Goal: Task Accomplishment & Management: Complete application form

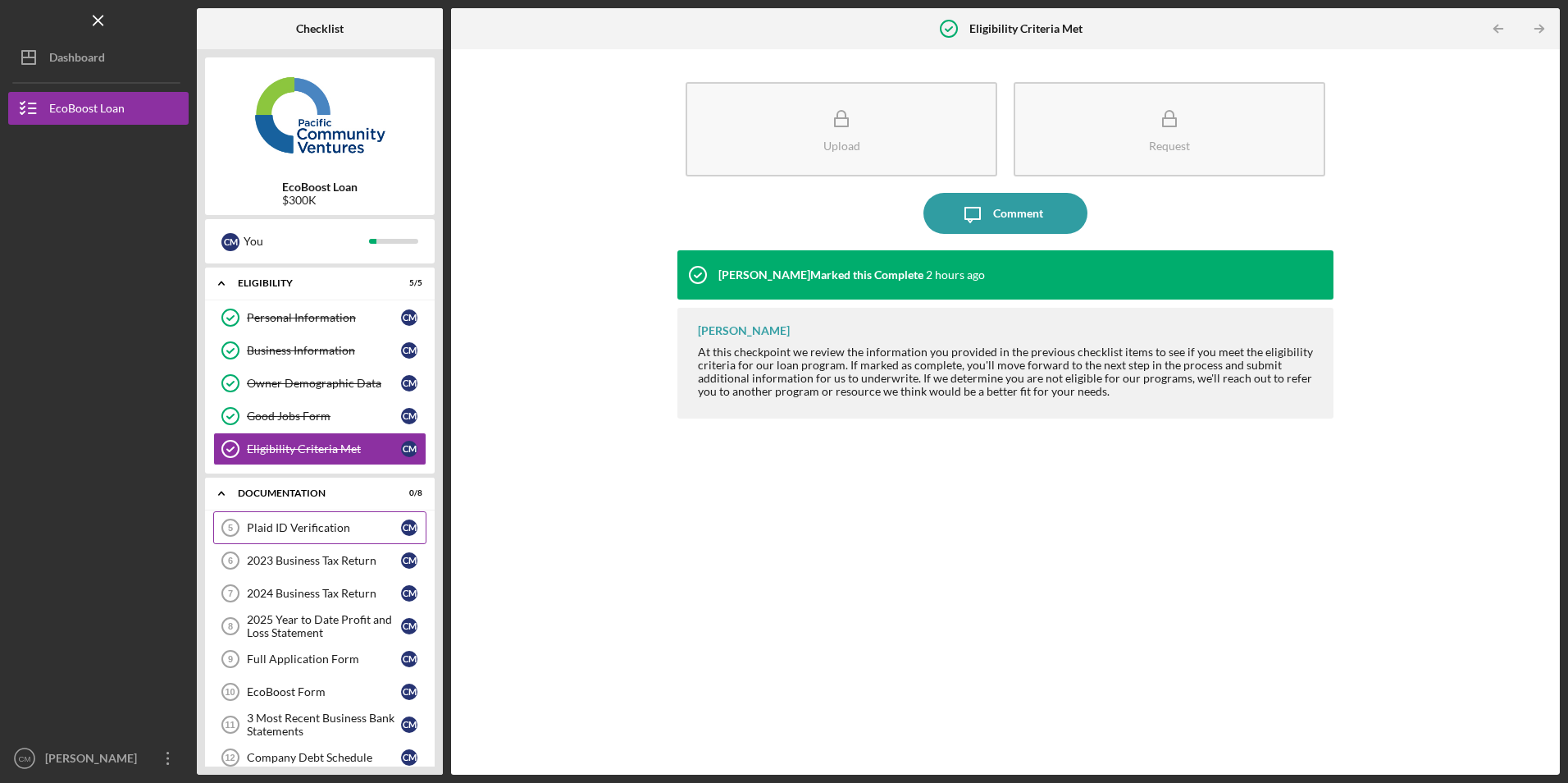
click at [323, 532] on div "Plaid ID Verification" at bounding box center [324, 528] width 154 height 13
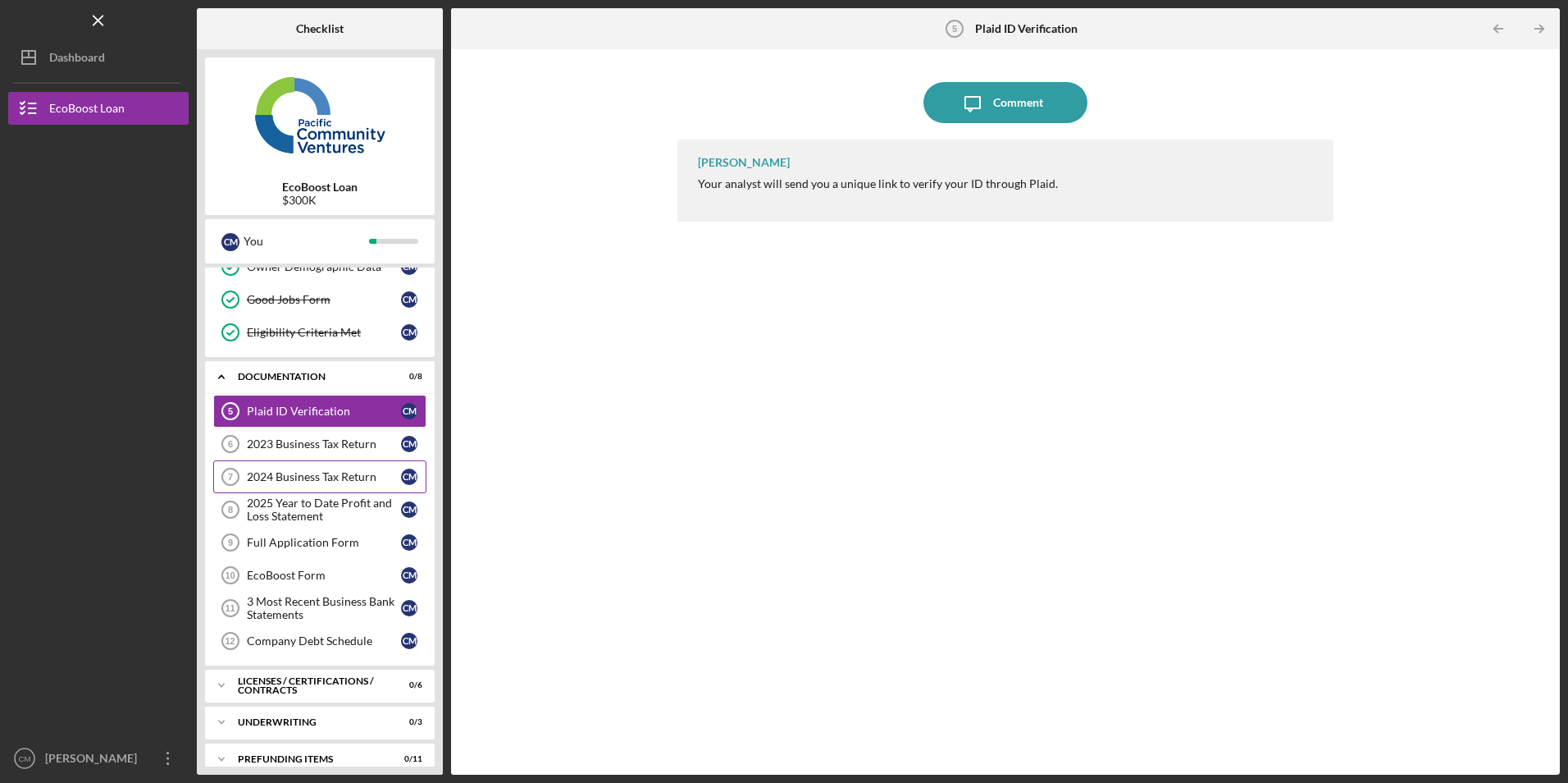
scroll to position [134, 0]
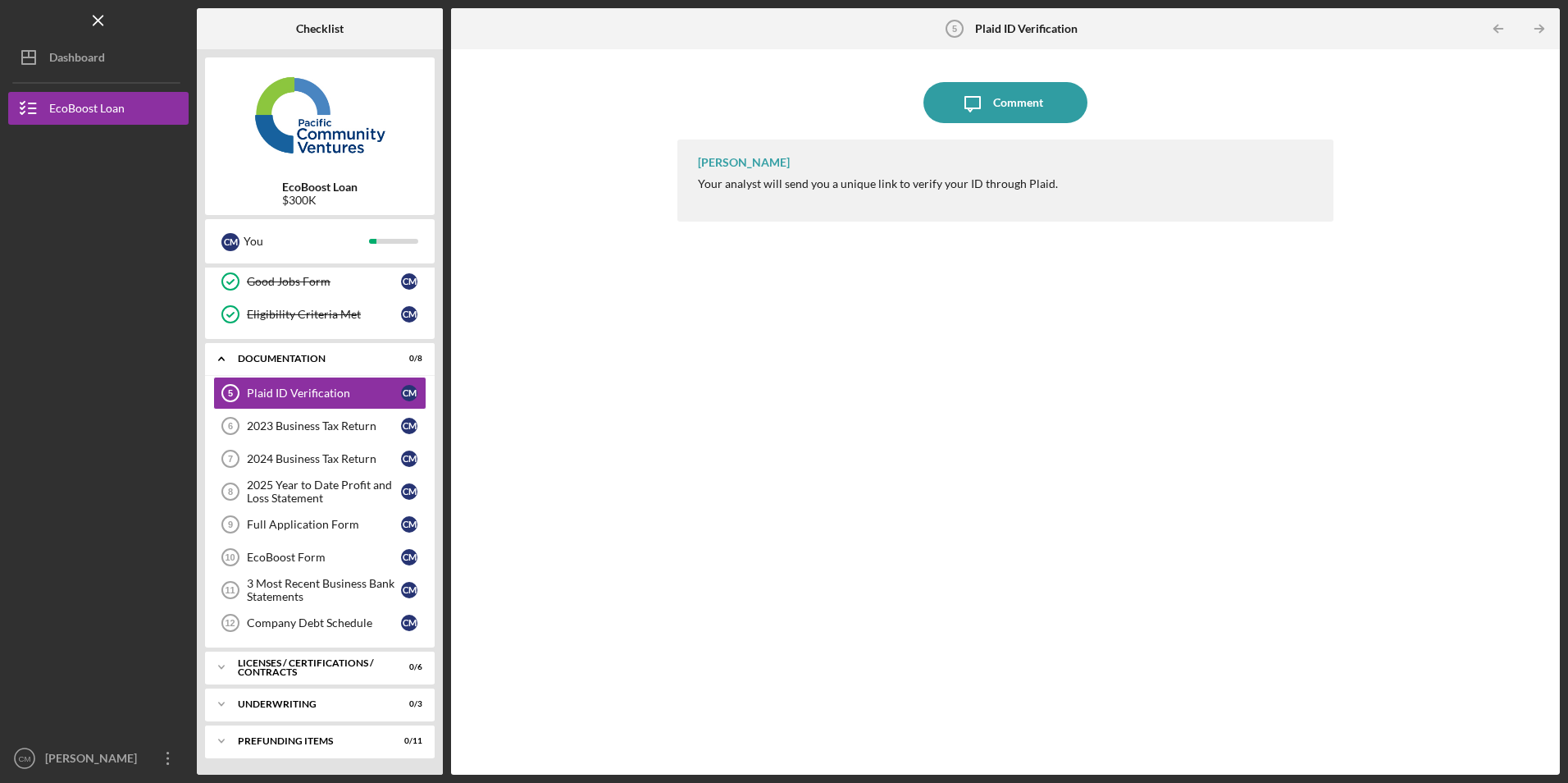
click at [575, 478] on div "Icon/Message Comment Jaron Thexton Your analyst will send you a unique link to …" at bounding box center [1005, 412] width 1092 height 709
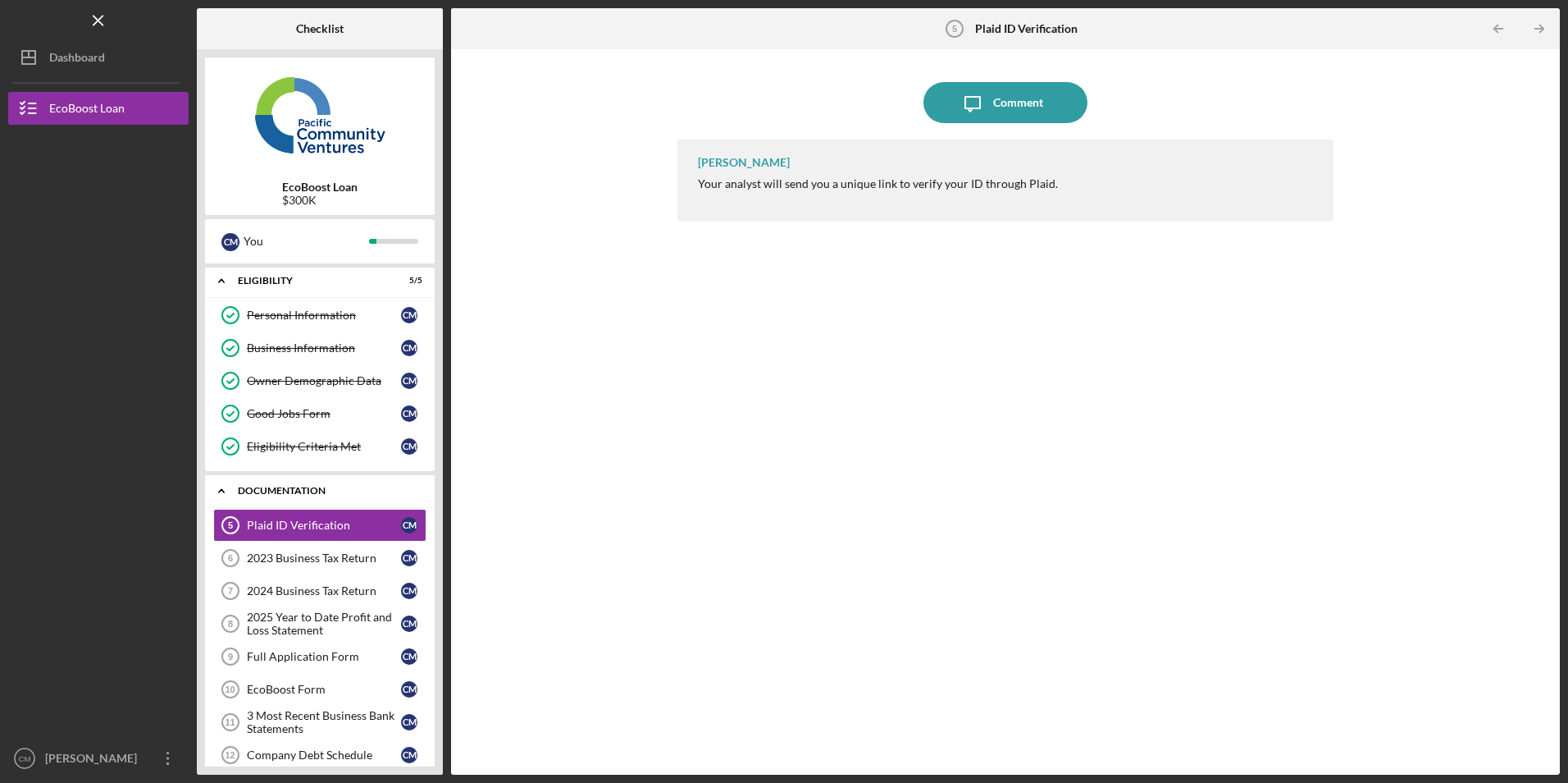
scroll to position [0, 0]
click at [168, 755] on icon "Icon/Overflow" at bounding box center [168, 758] width 41 height 41
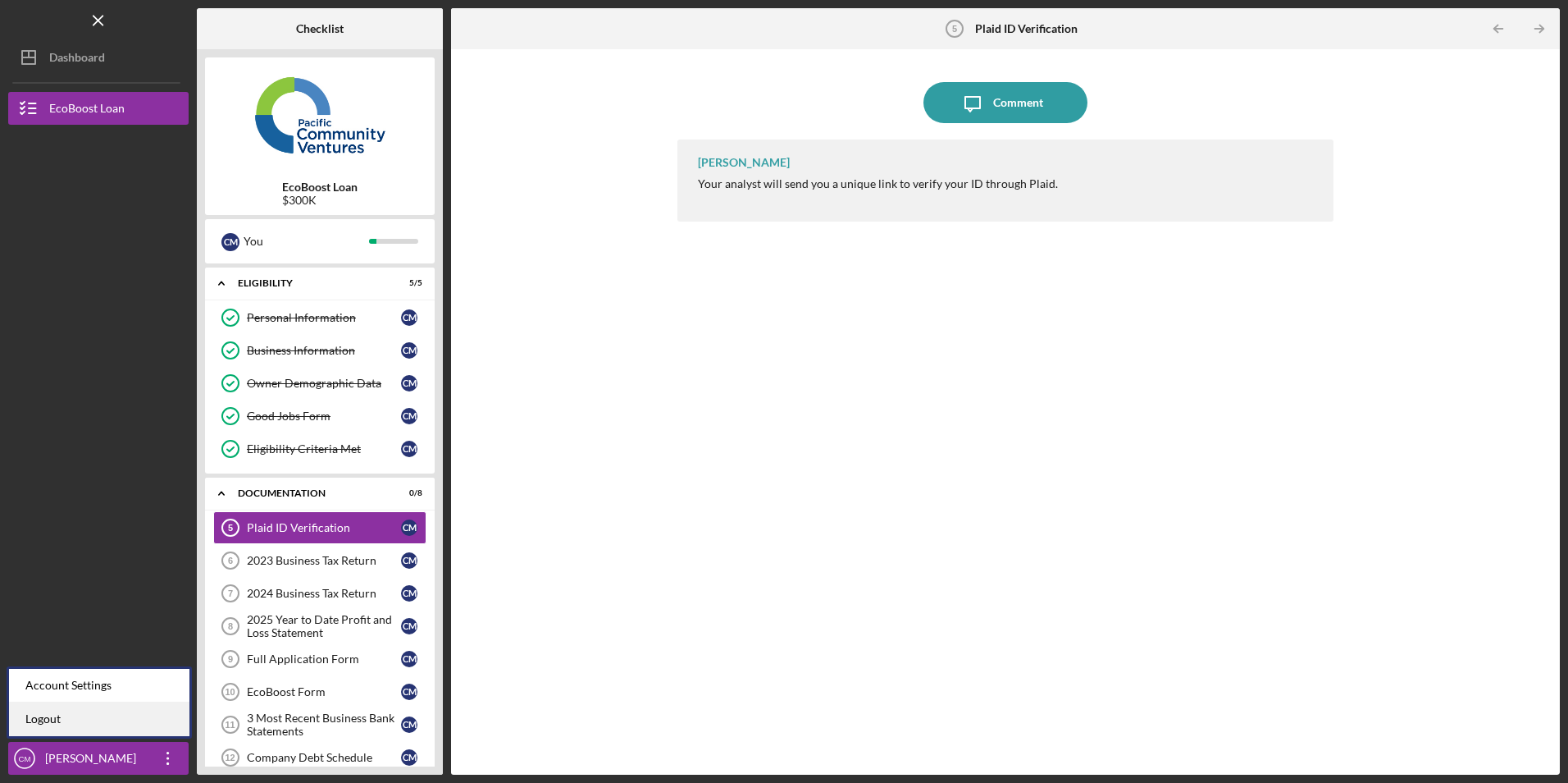
click at [141, 713] on link "Logout" at bounding box center [99, 719] width 180 height 34
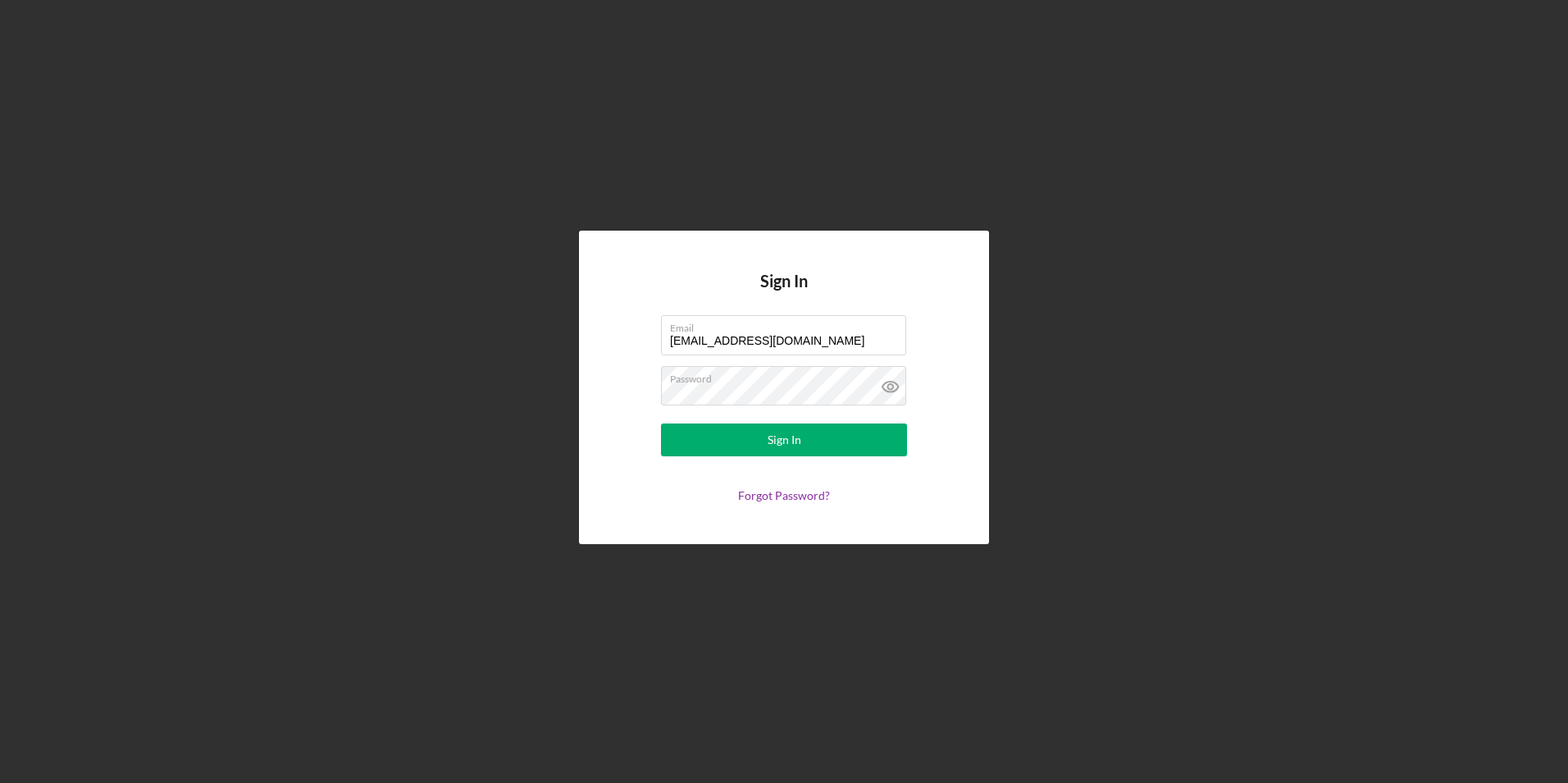
drag, startPoint x: 826, startPoint y: 334, endPoint x: 618, endPoint y: 322, distance: 208.3
click at [622, 338] on form "Email mitierraairway@gmail.com Password Sign In Forgot Password?" at bounding box center [784, 408] width 328 height 187
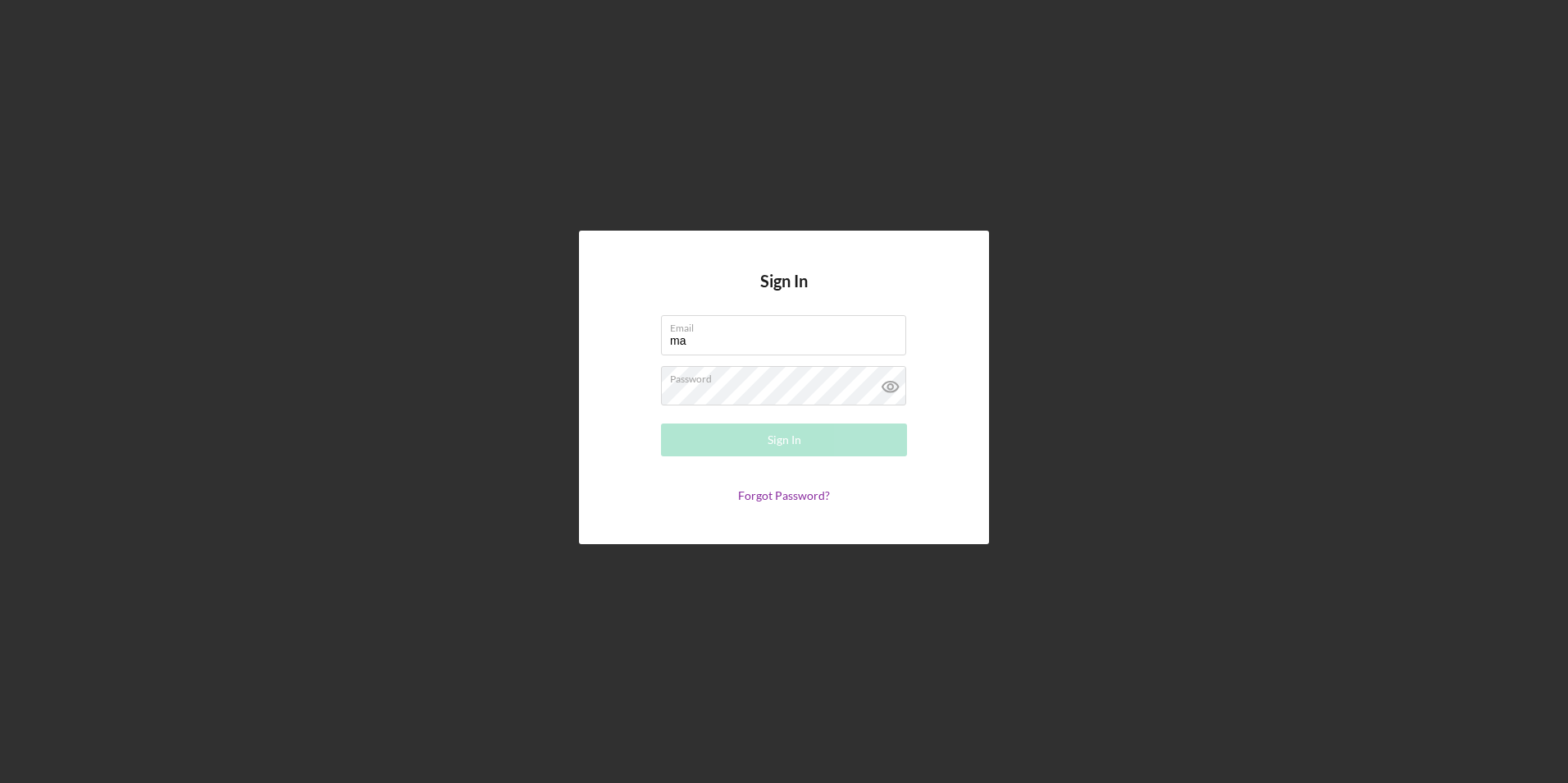
type input "marcyluna75@icloud.com"
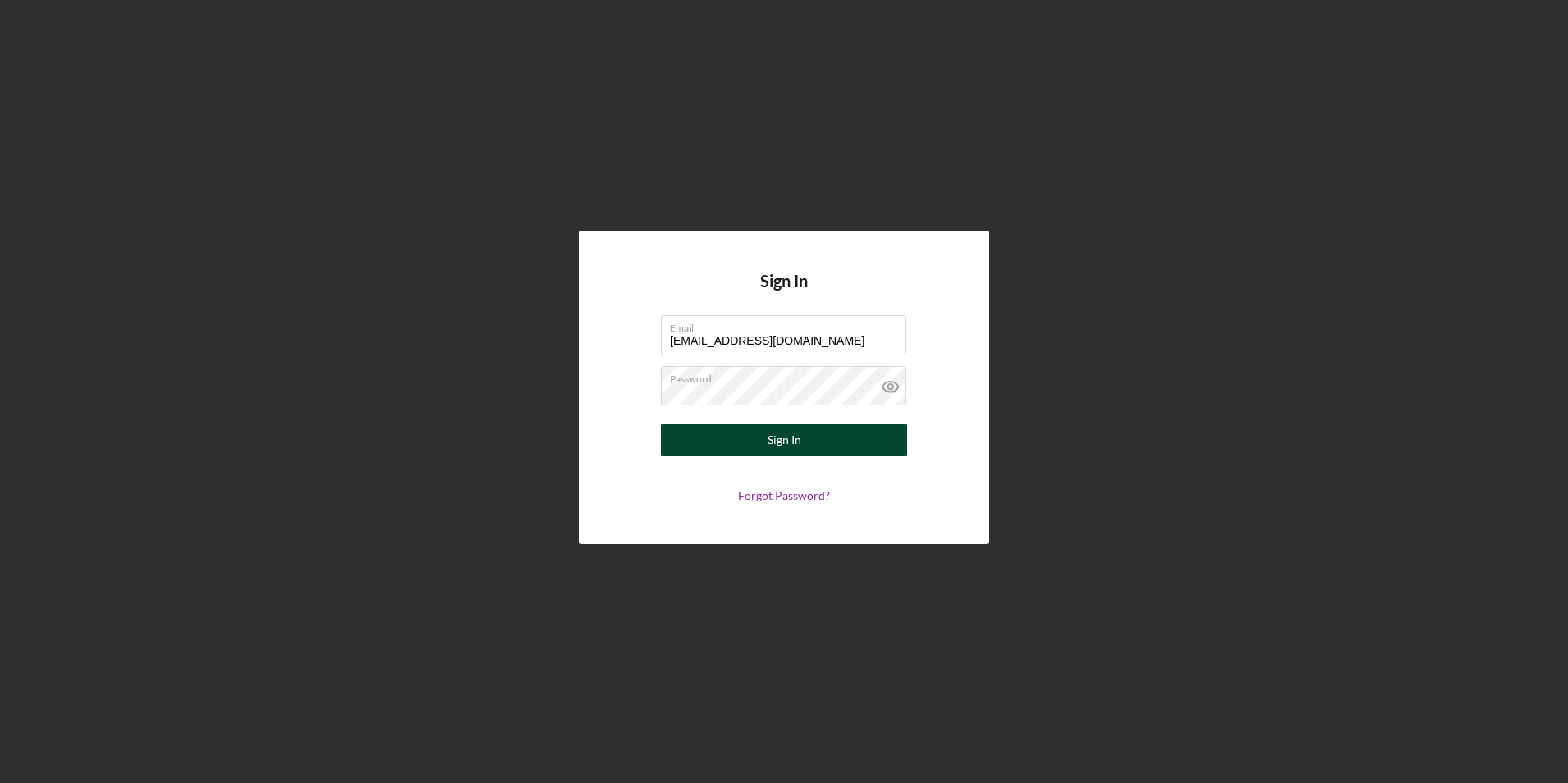
click at [704, 436] on button "Sign In" at bounding box center [784, 440] width 246 height 33
